Goal: Communication & Community: Answer question/provide support

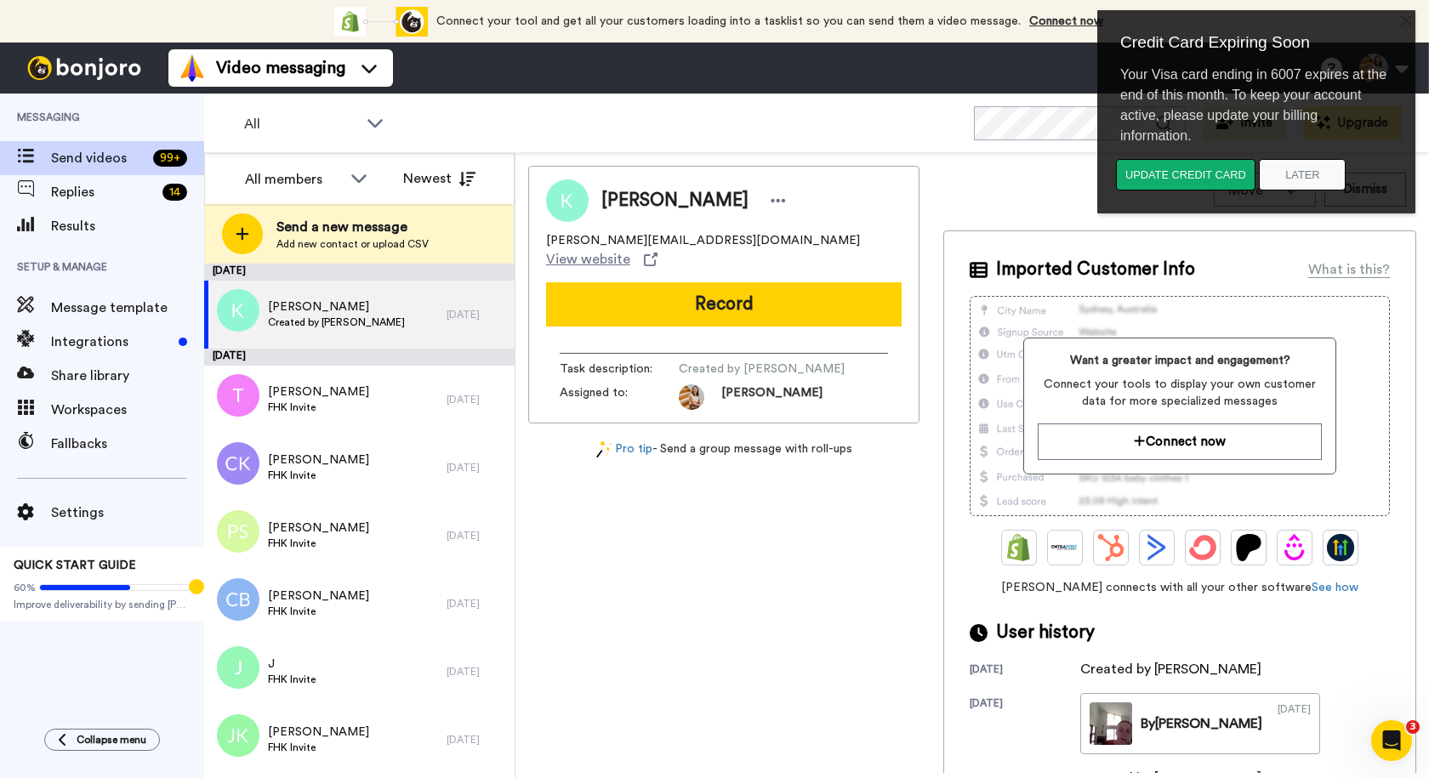
click at [985, 204] on div "Move WORKSPACES View all Default Tasks Activation Find Hire Keep Invitation + A…" at bounding box center [1179, 190] width 473 height 48
click at [1283, 183] on button "Later" at bounding box center [1302, 174] width 87 height 31
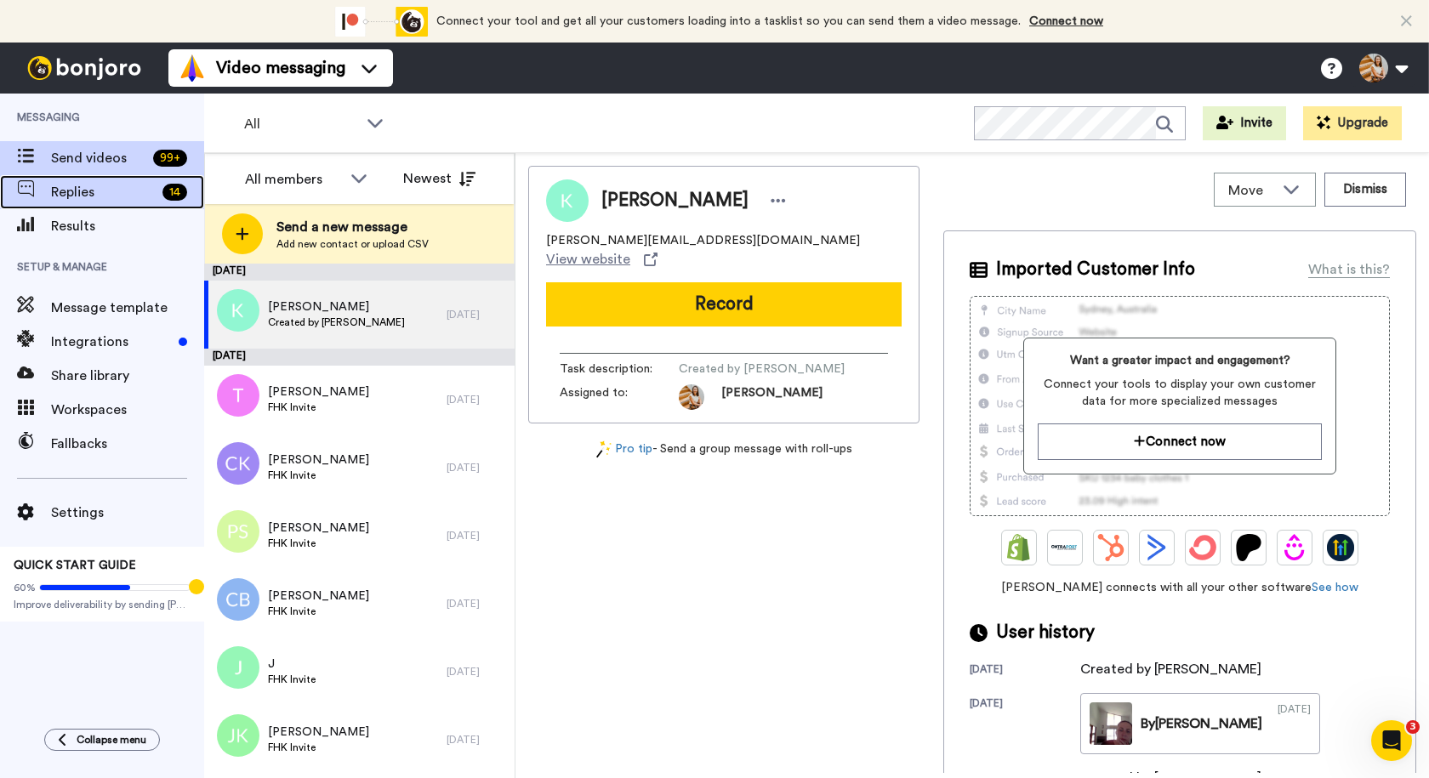
click at [140, 197] on span "Replies" at bounding box center [103, 192] width 105 height 20
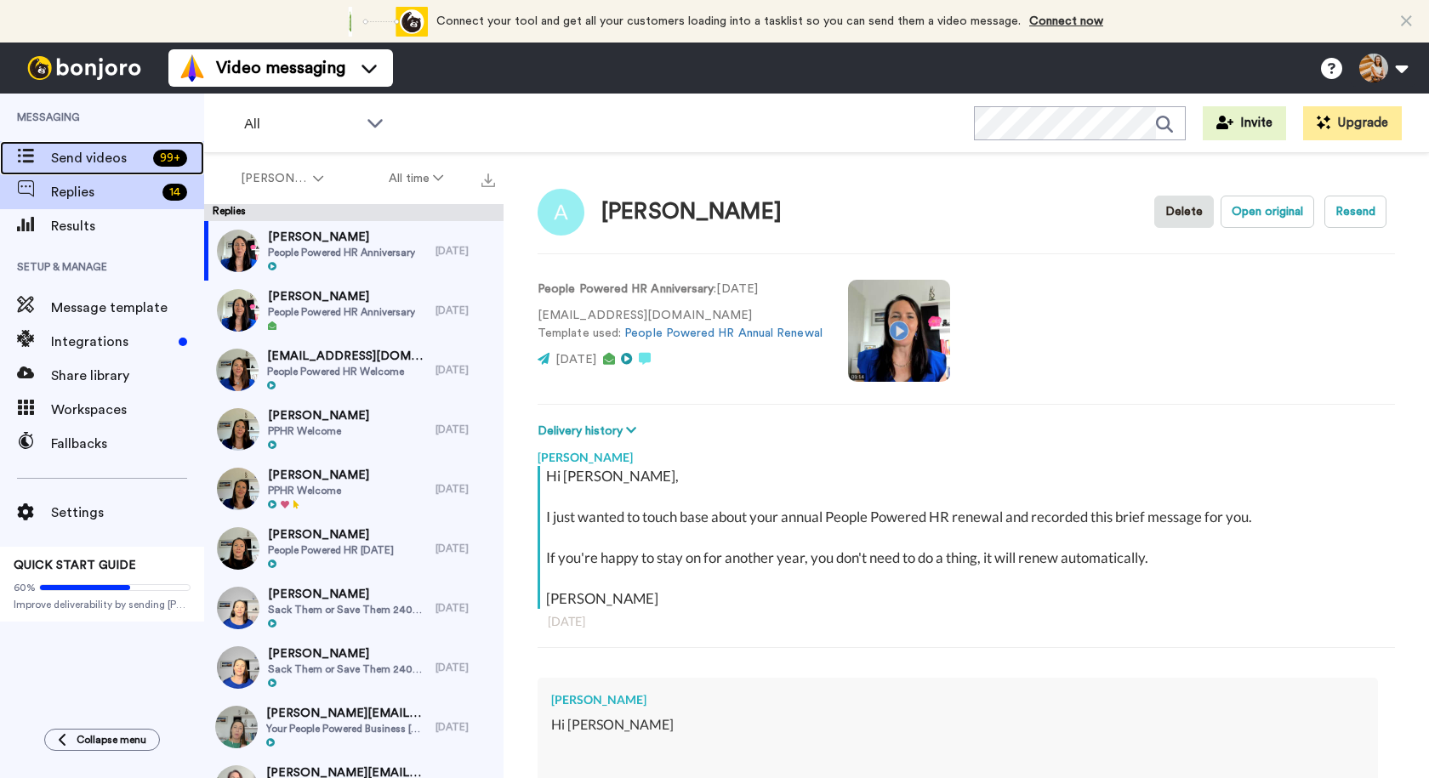
click at [83, 167] on span "Send videos" at bounding box center [98, 158] width 95 height 20
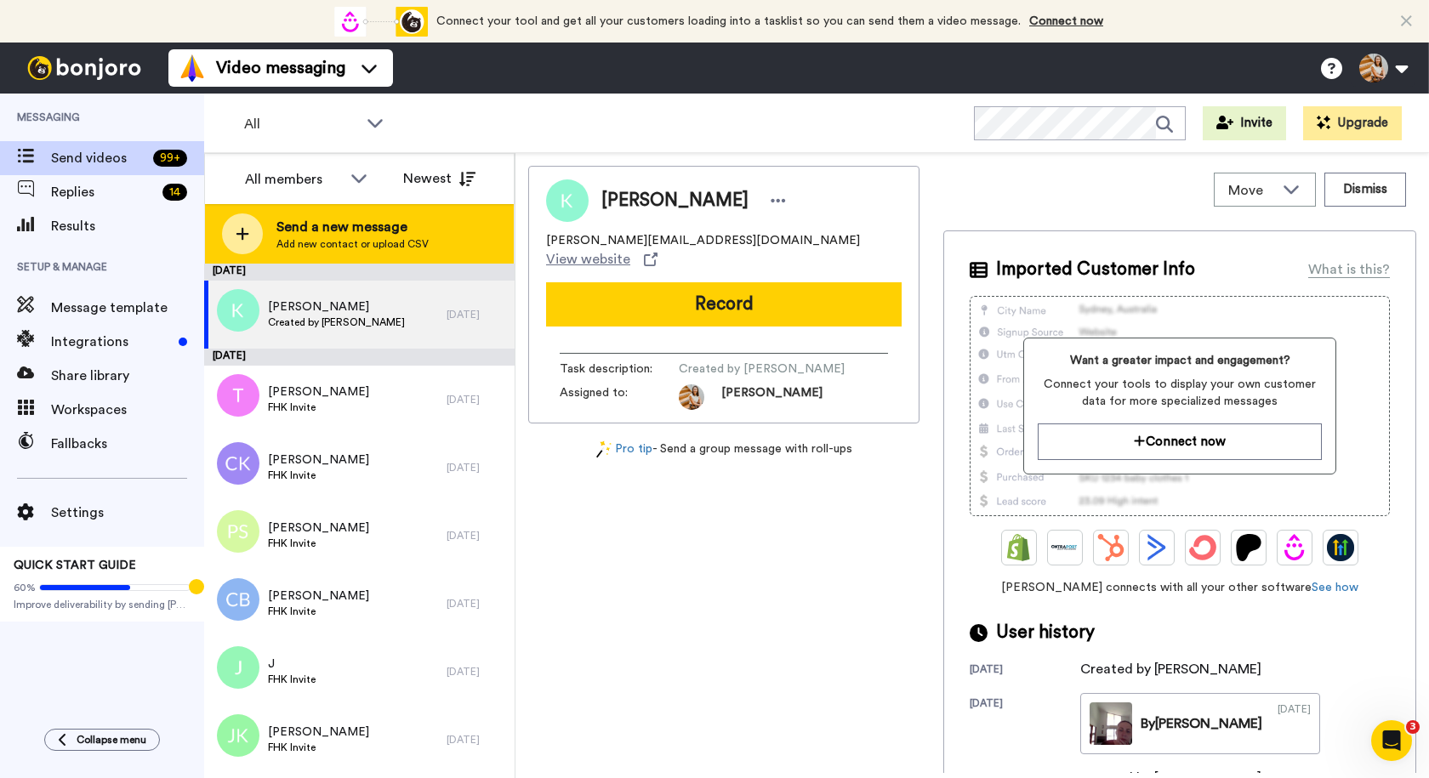
click at [405, 226] on span "Send a new message" at bounding box center [352, 227] width 152 height 20
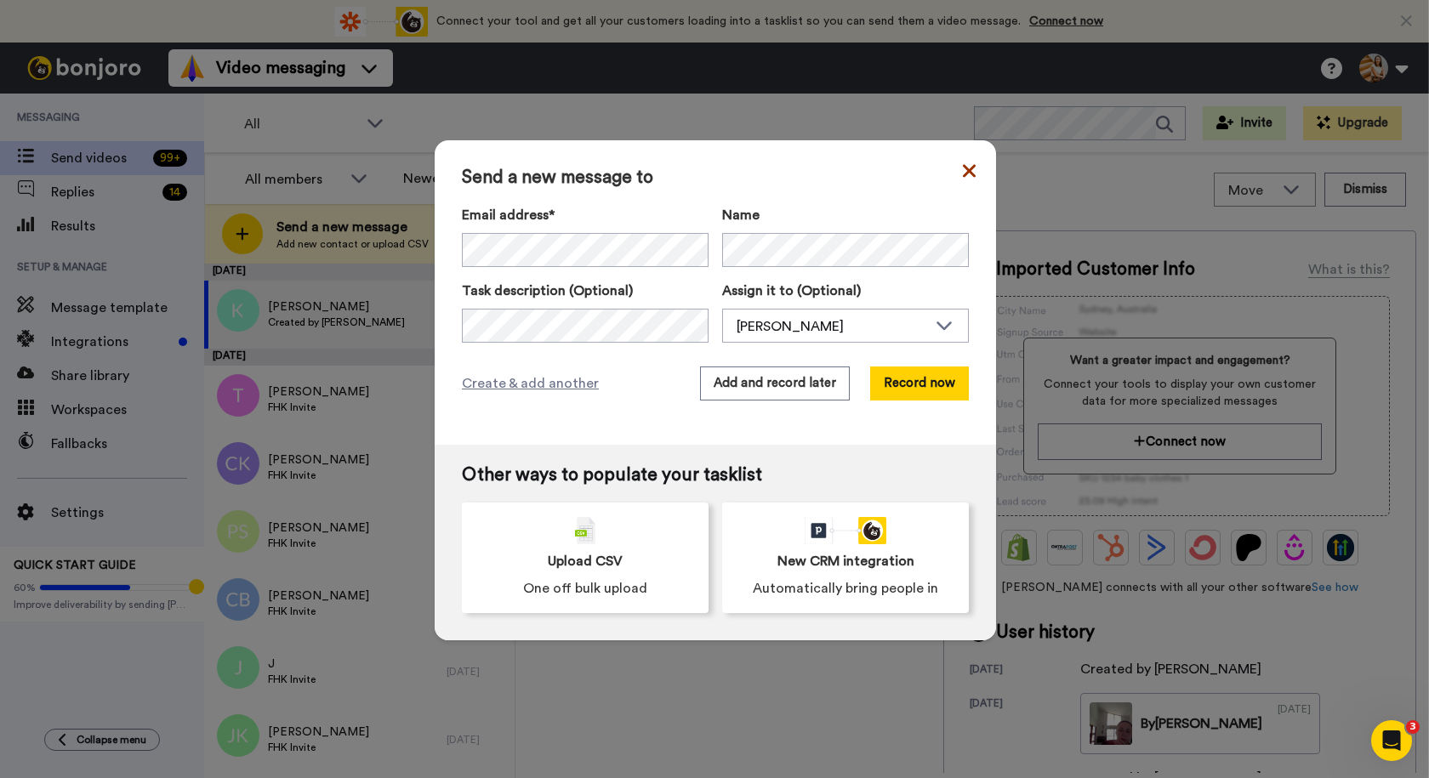
click at [967, 175] on icon at bounding box center [969, 170] width 13 height 13
